Goal: Task Accomplishment & Management: Complete application form

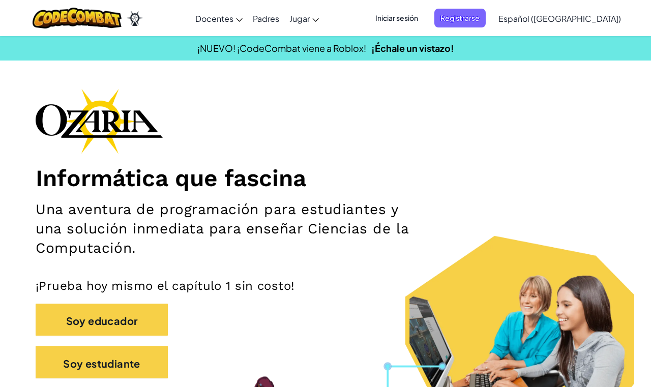
click at [417, 24] on span "Iniciar sesión" at bounding box center [396, 18] width 55 height 19
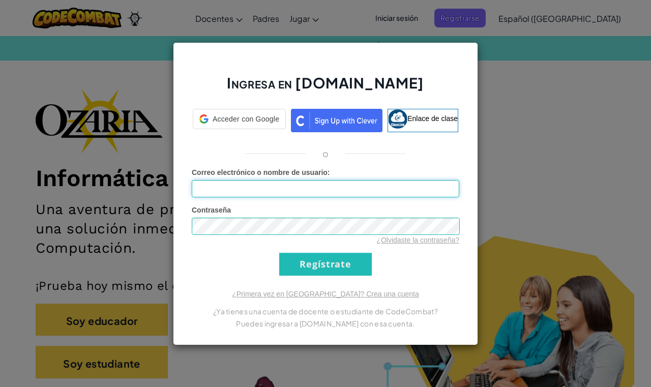
type input "[PERSON_NAME] 12115"
click at [279, 253] on input "Regístrate" at bounding box center [325, 264] width 93 height 23
